Goal: Information Seeking & Learning: Check status

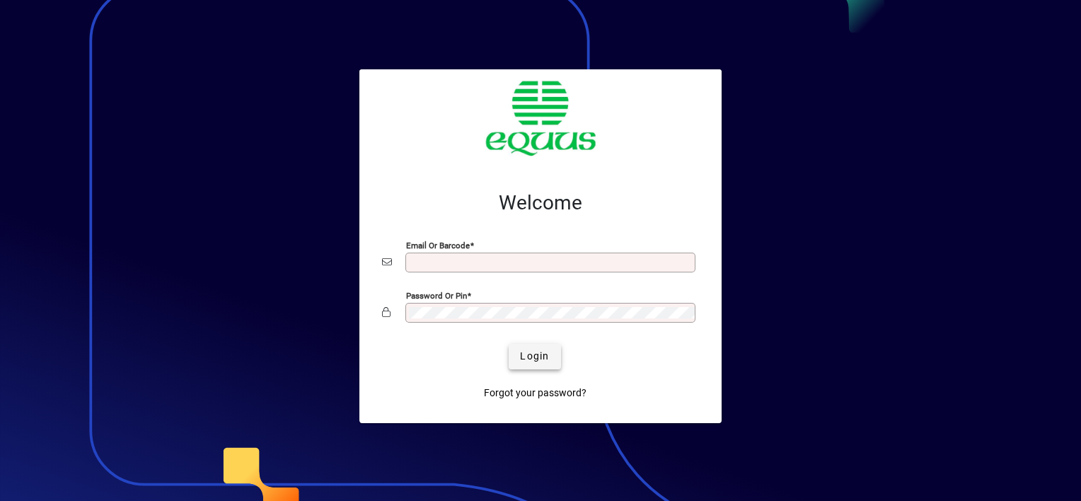
type input "**********"
click at [532, 351] on span "Login" at bounding box center [534, 356] width 29 height 15
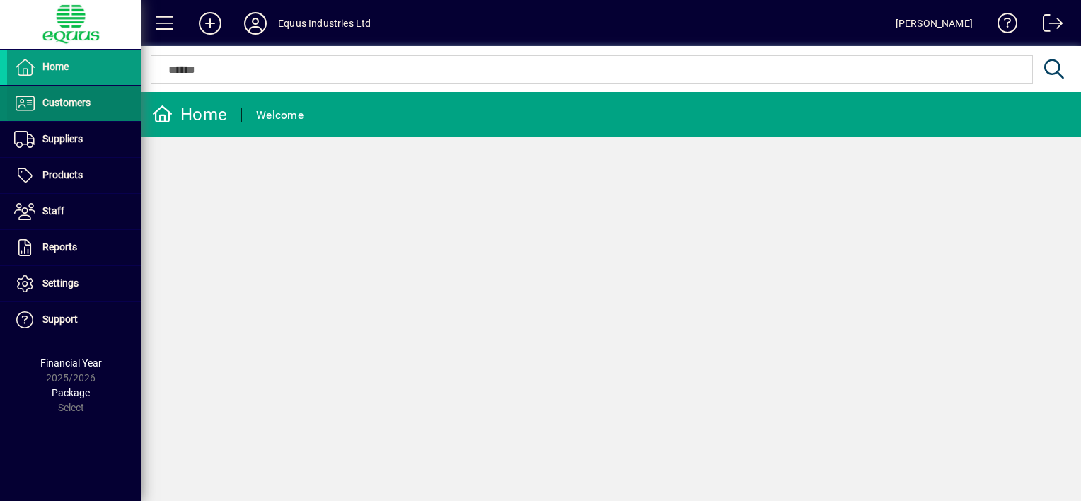
click at [83, 99] on span "Customers" at bounding box center [66, 102] width 48 height 11
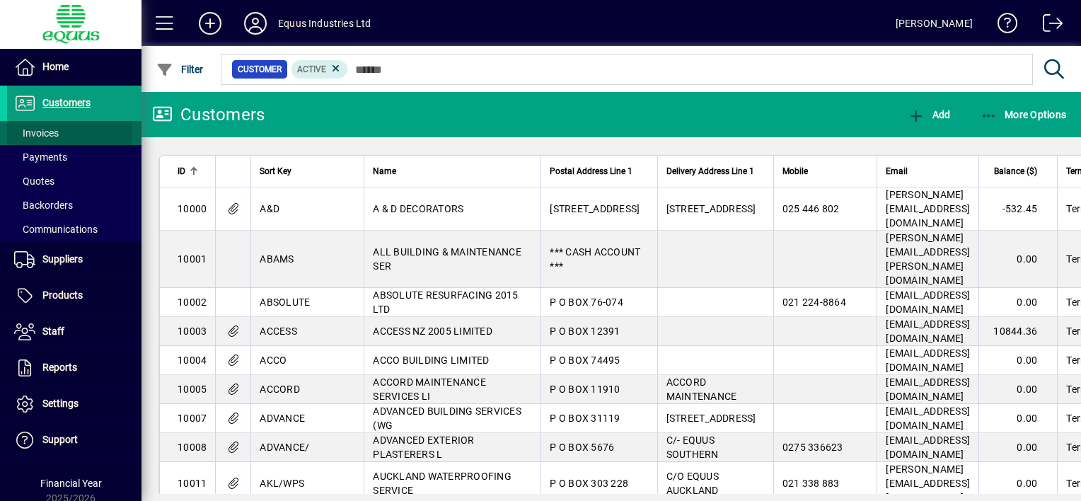
click at [61, 131] on span at bounding box center [74, 133] width 134 height 34
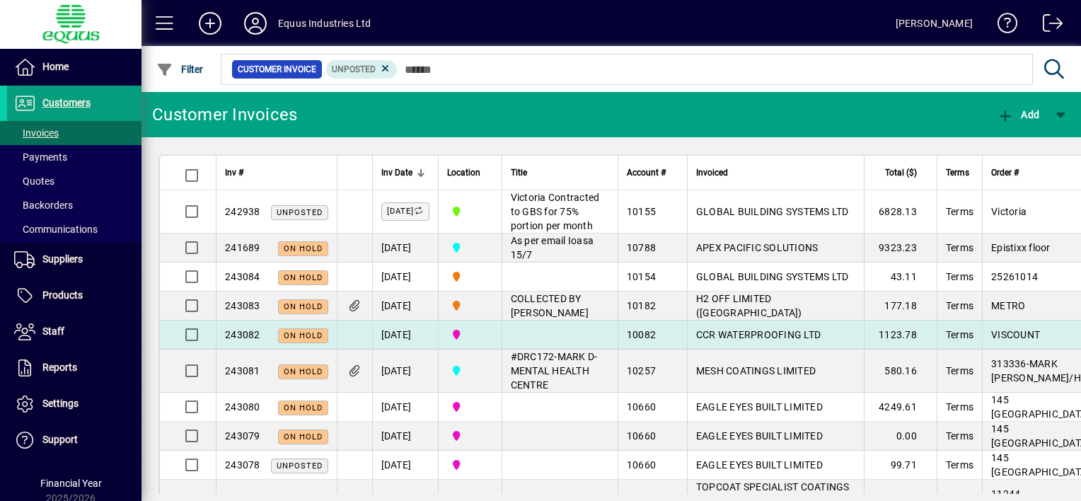
click at [438, 349] on td "[DATE]" at bounding box center [405, 334] width 66 height 29
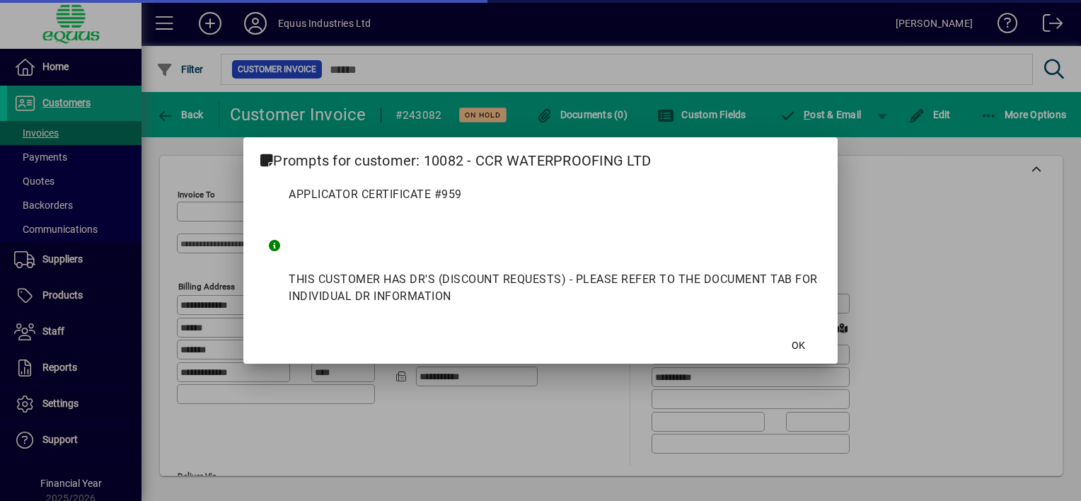
type input "**********"
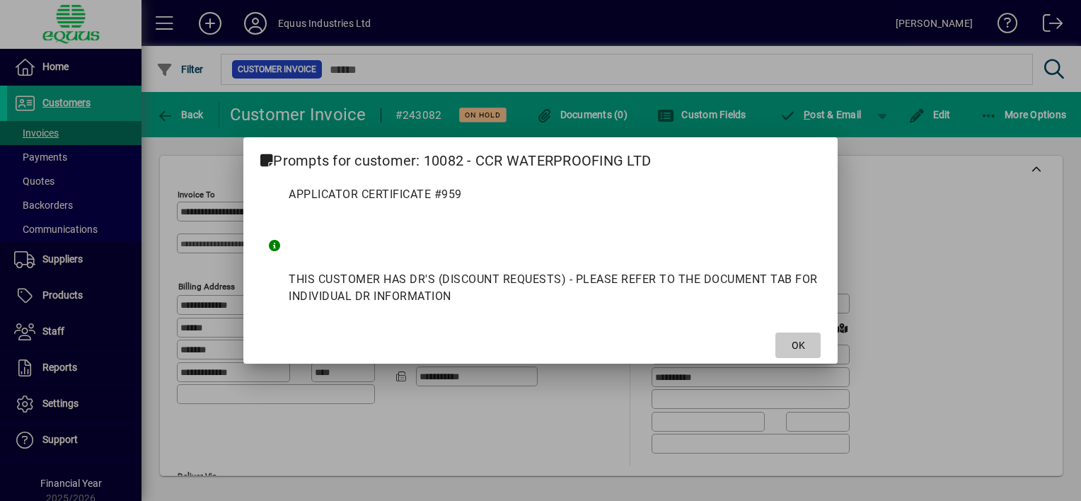
click at [803, 346] on span "OK" at bounding box center [797, 345] width 13 height 15
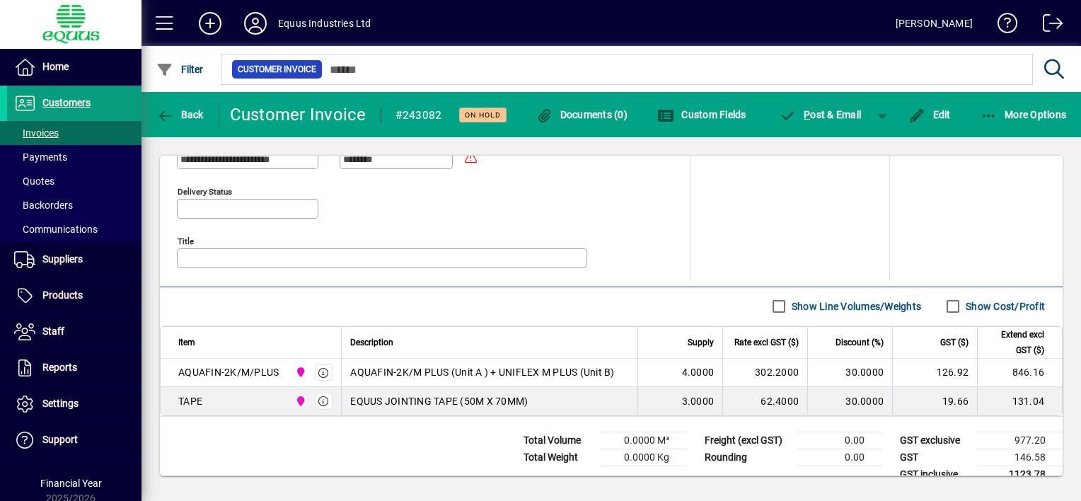
scroll to position [682, 0]
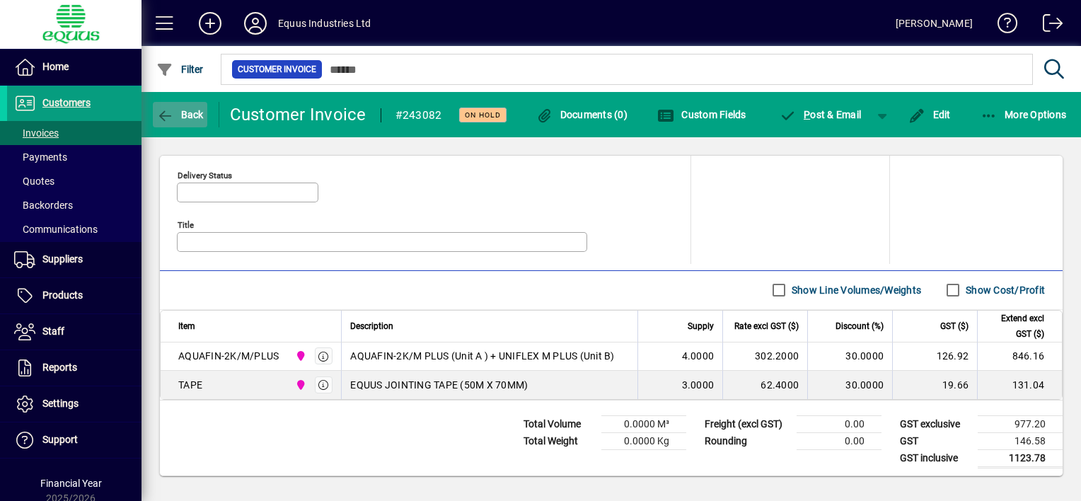
click at [162, 115] on icon "button" at bounding box center [165, 116] width 18 height 14
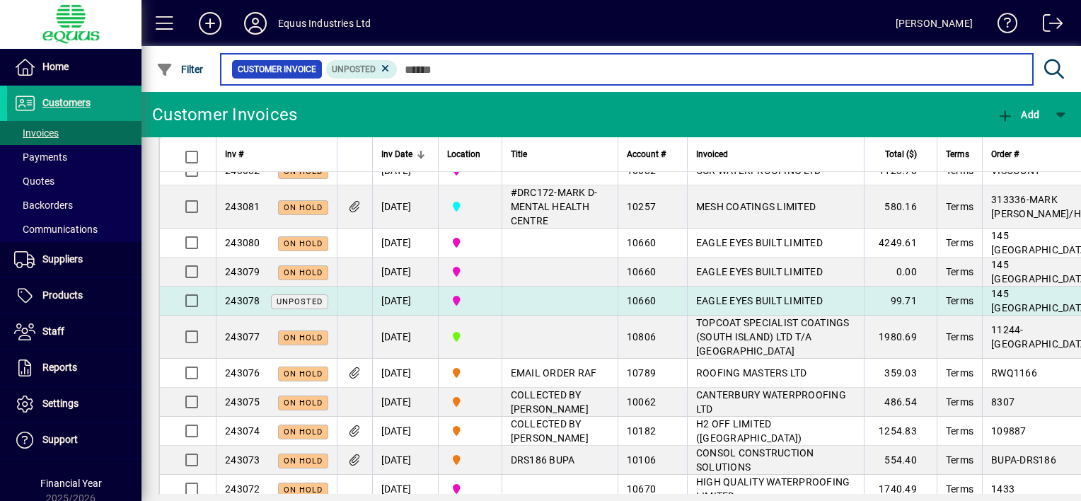
scroll to position [212, 0]
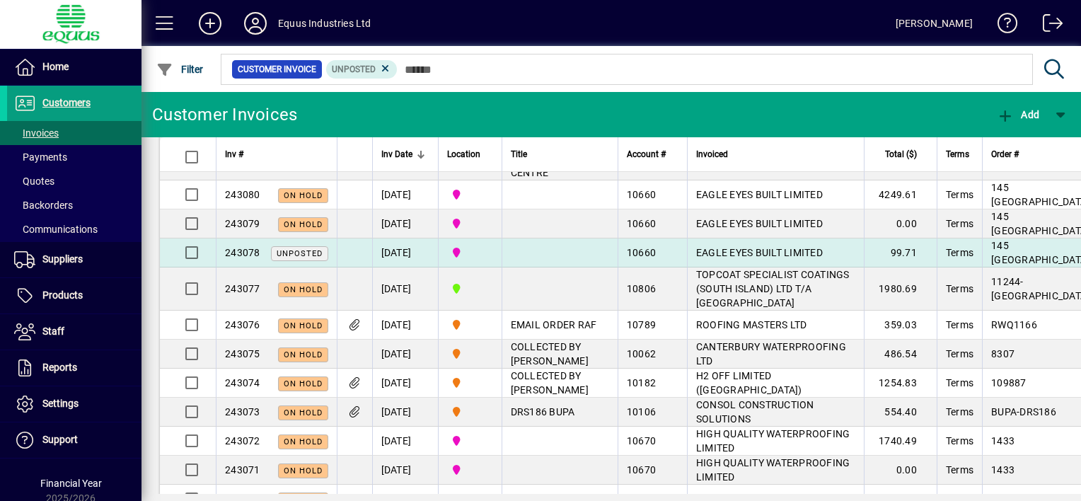
click at [696, 258] on span "EAGLE EYES BUILT LIMITED" at bounding box center [759, 252] width 127 height 11
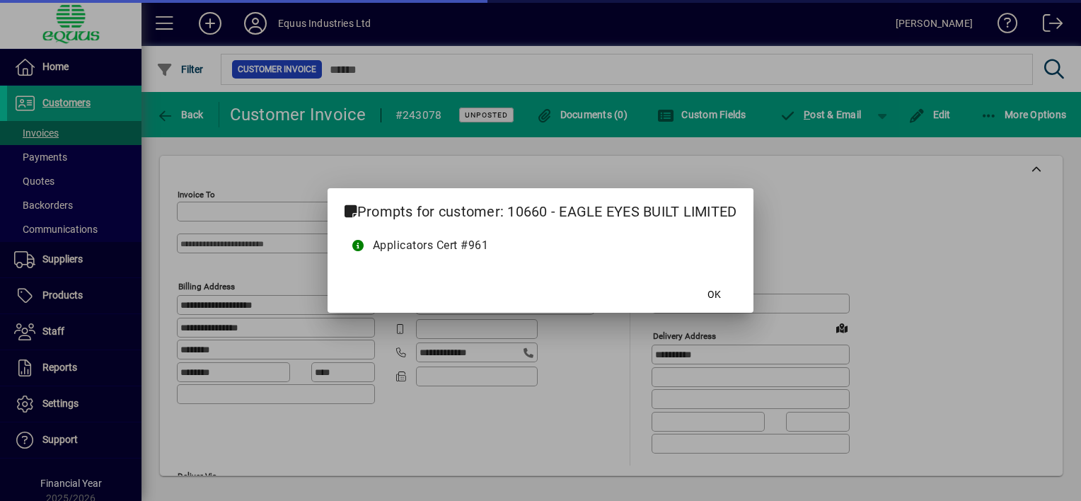
type input "**********"
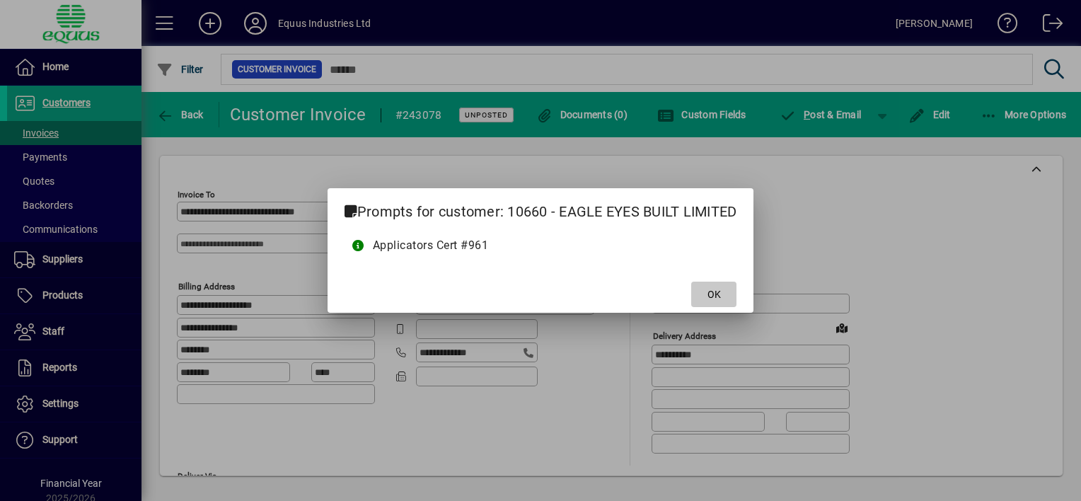
click at [718, 293] on span "OK" at bounding box center [713, 294] width 13 height 15
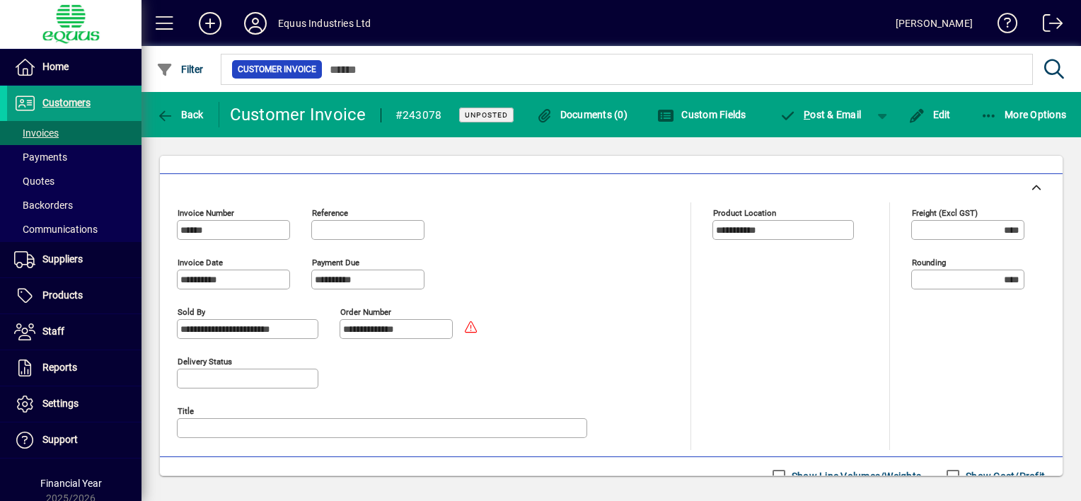
scroll to position [371, 0]
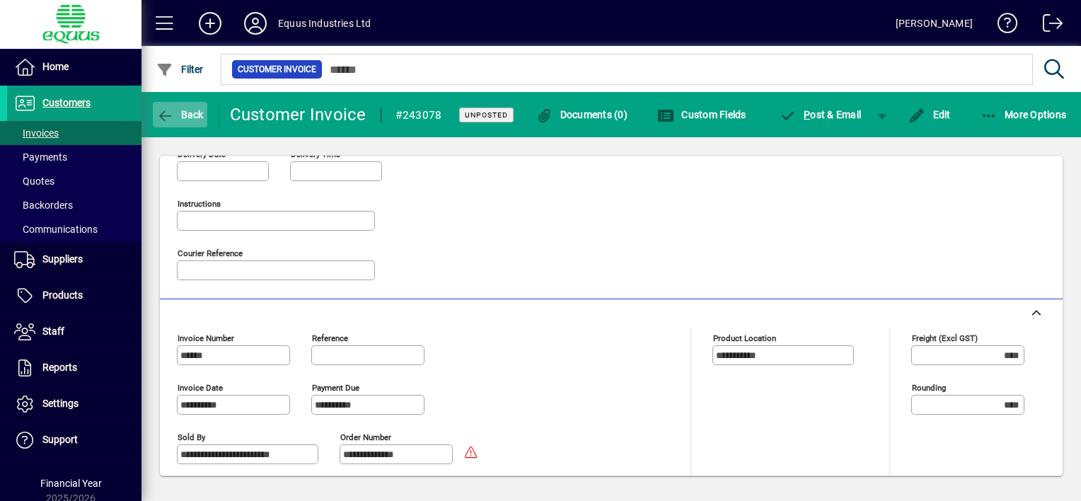
click at [167, 113] on icon "button" at bounding box center [165, 116] width 18 height 14
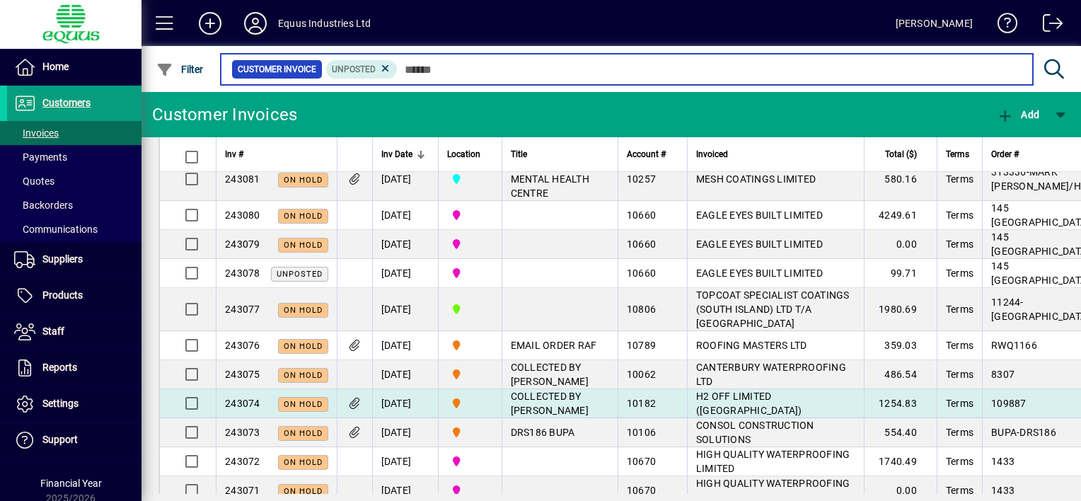
scroll to position [212, 0]
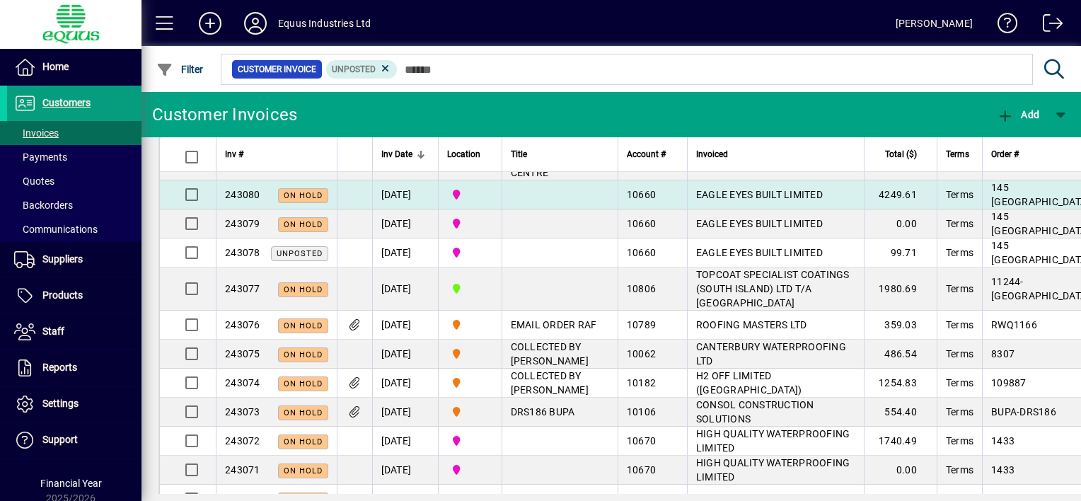
click at [710, 200] on span "EAGLE EYES BUILT LIMITED" at bounding box center [759, 194] width 127 height 11
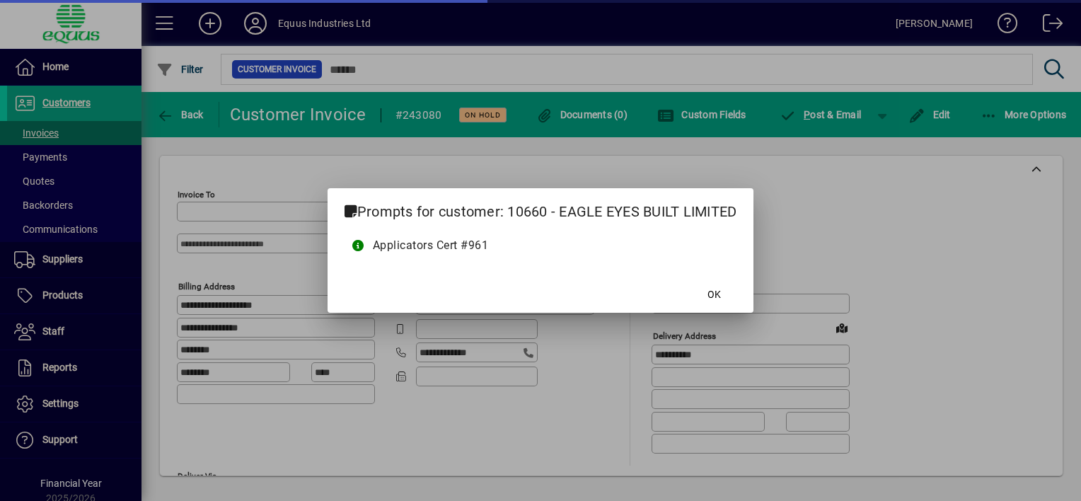
type input "**********"
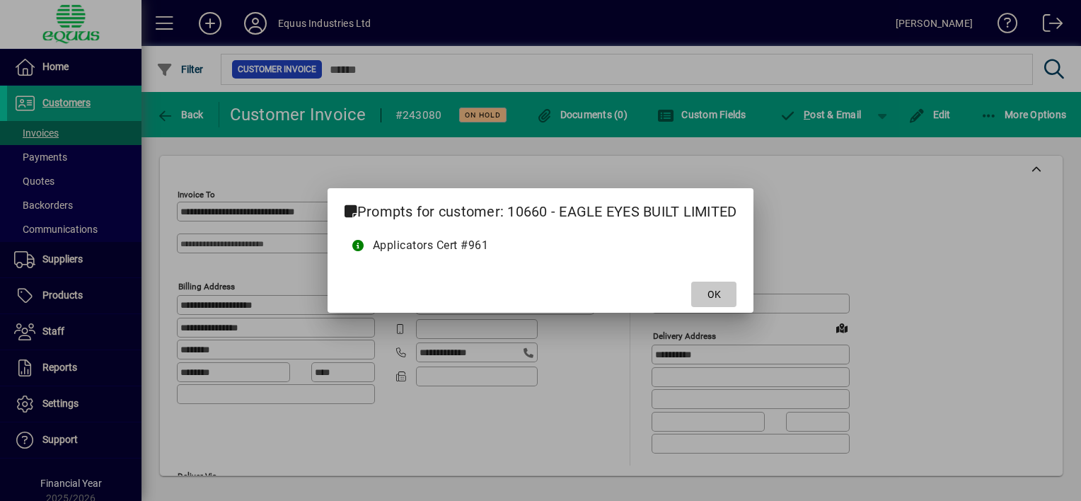
click at [708, 289] on span at bounding box center [713, 294] width 45 height 34
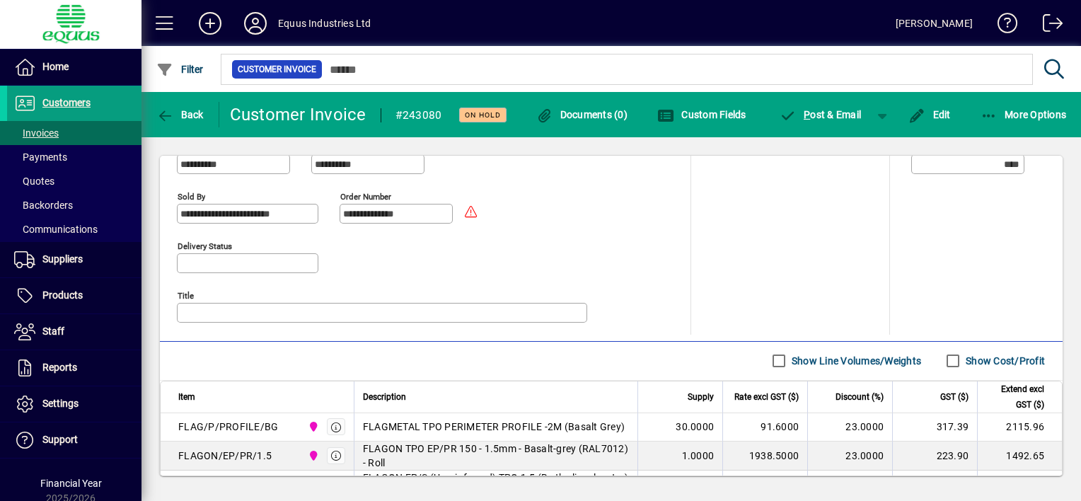
scroll to position [707, 0]
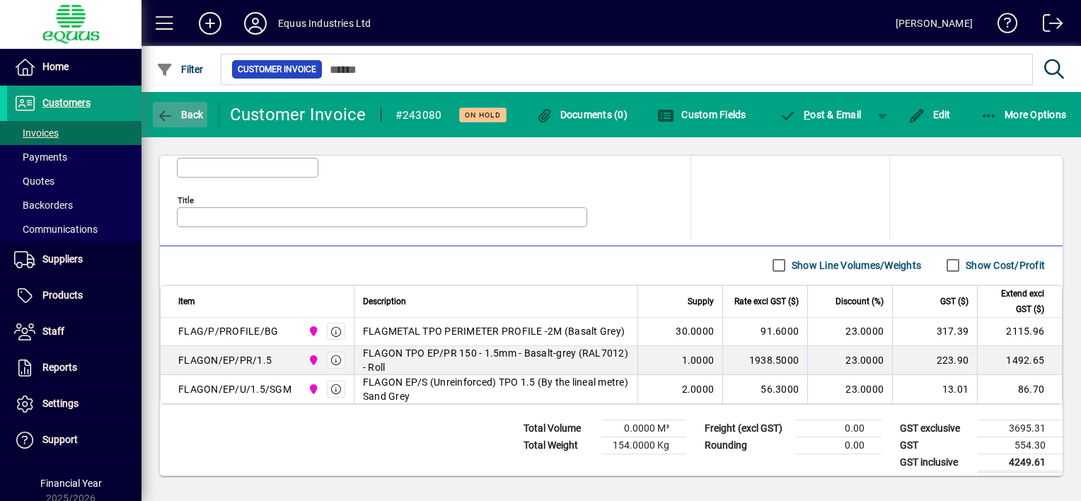
click at [168, 110] on icon "button" at bounding box center [165, 116] width 18 height 14
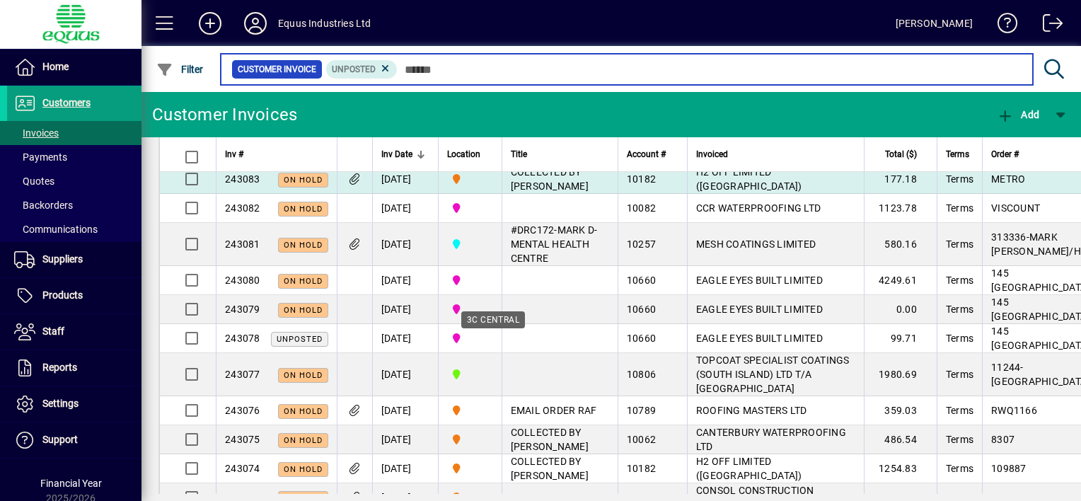
scroll to position [141, 0]
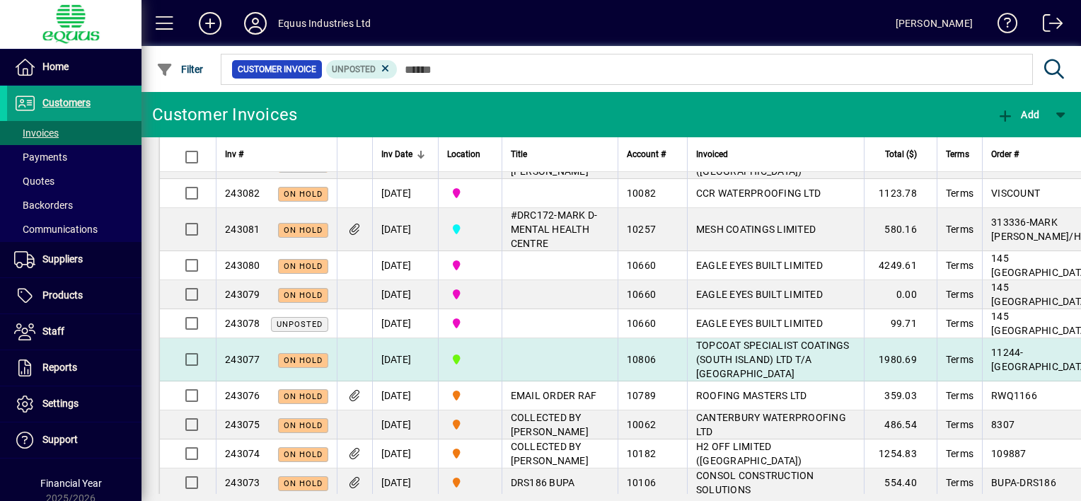
click at [557, 381] on td at bounding box center [559, 359] width 116 height 43
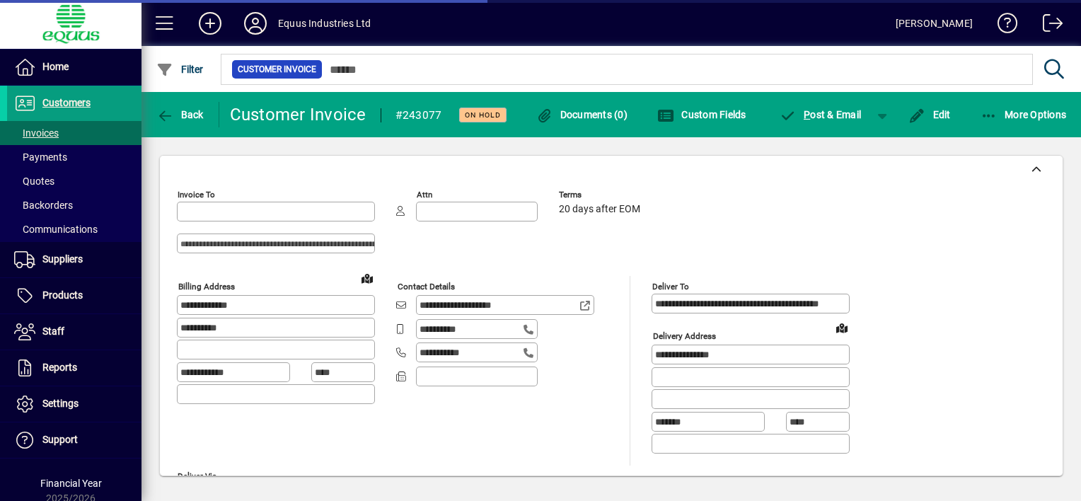
type input "**********"
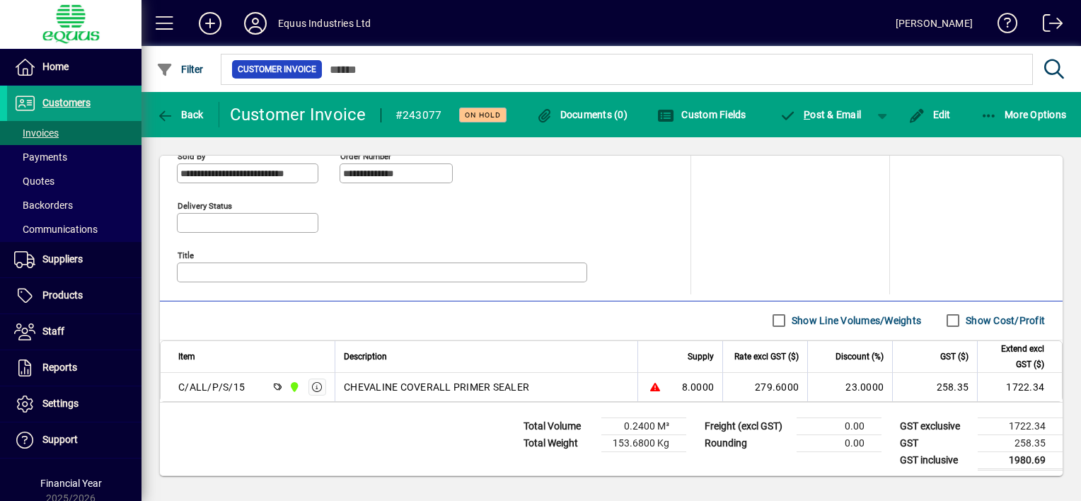
scroll to position [654, 0]
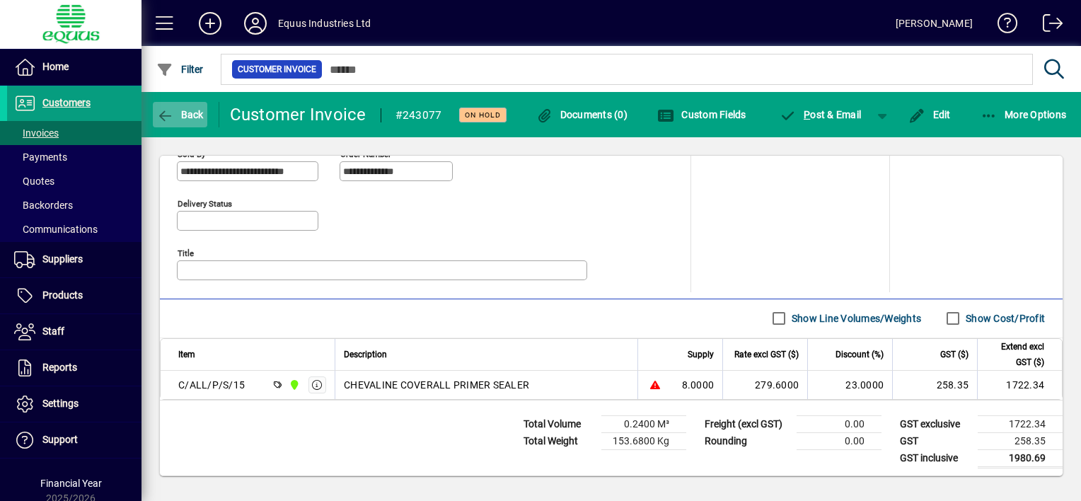
click at [165, 112] on icon "button" at bounding box center [165, 116] width 18 height 14
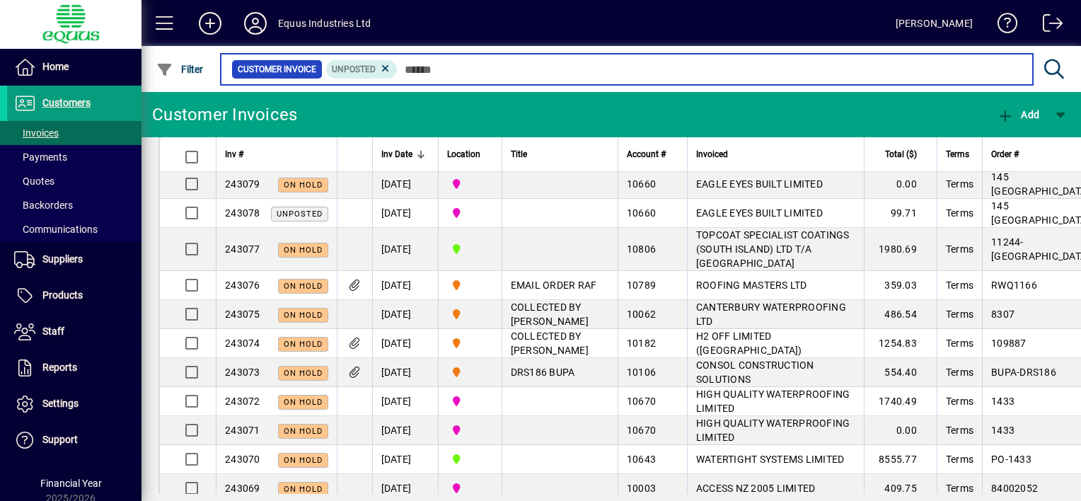
scroll to position [212, 0]
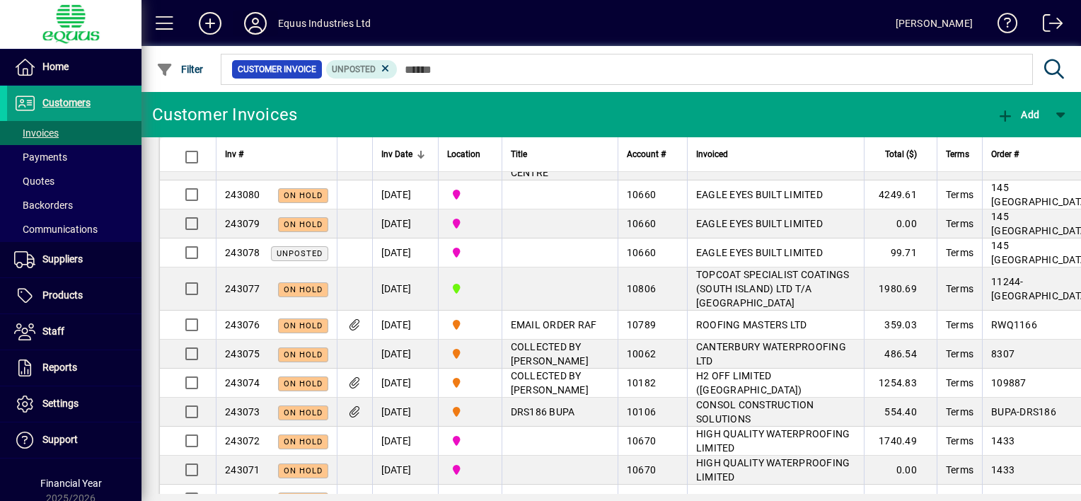
click at [256, 19] on icon at bounding box center [255, 23] width 28 height 23
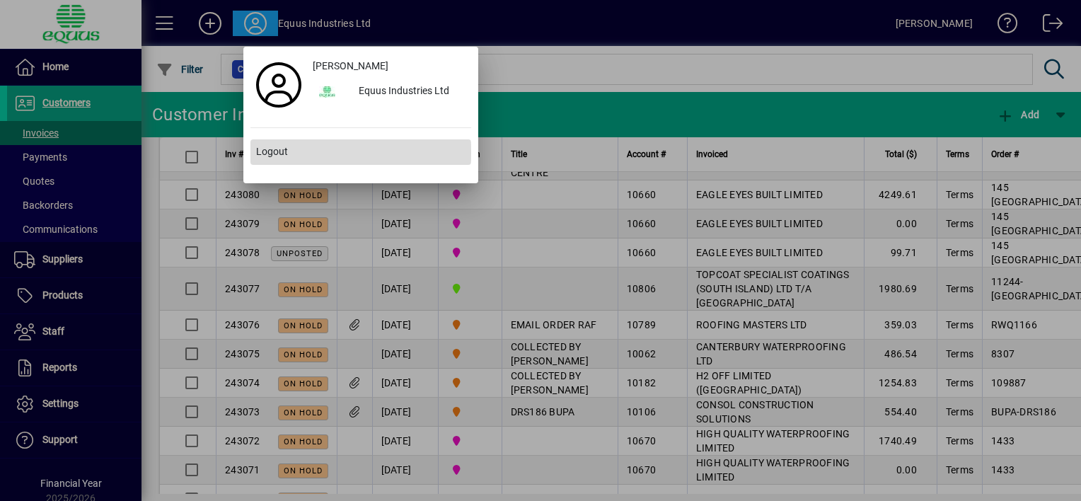
click at [267, 153] on span "Logout" at bounding box center [272, 151] width 32 height 15
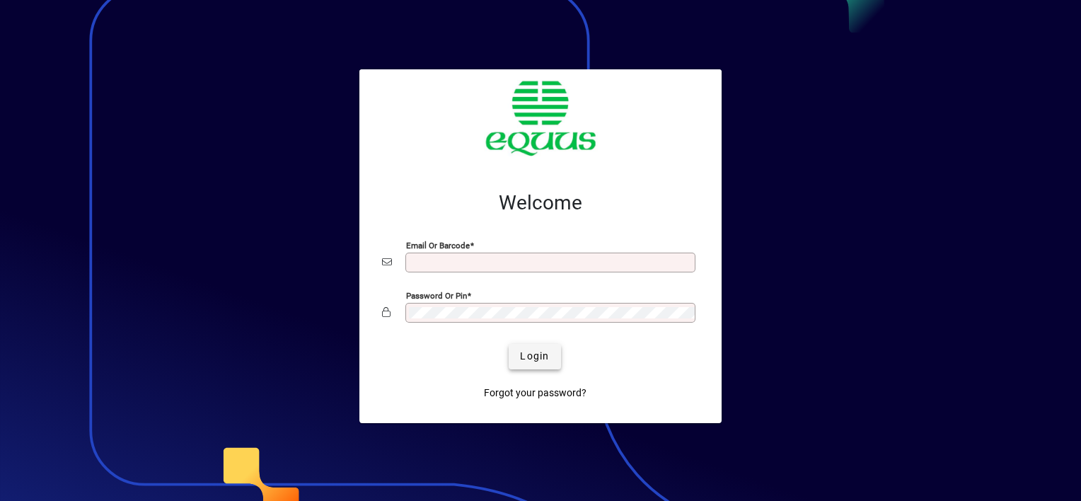
type input "**********"
click at [535, 351] on span "Login" at bounding box center [534, 356] width 29 height 15
